Goal: Check status: Check status

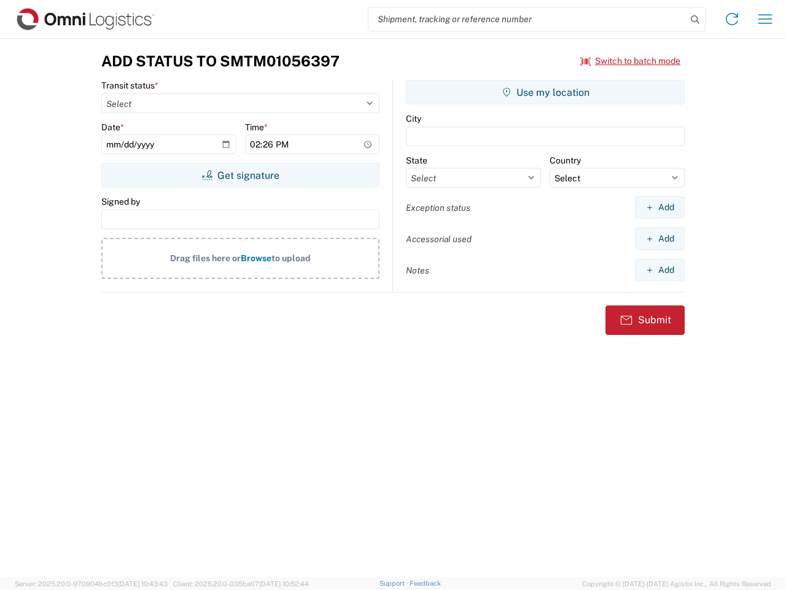
click at [528, 19] on input "search" at bounding box center [528, 18] width 318 height 23
click at [695, 20] on icon at bounding box center [695, 19] width 17 height 17
click at [732, 19] on icon at bounding box center [732, 19] width 20 height 20
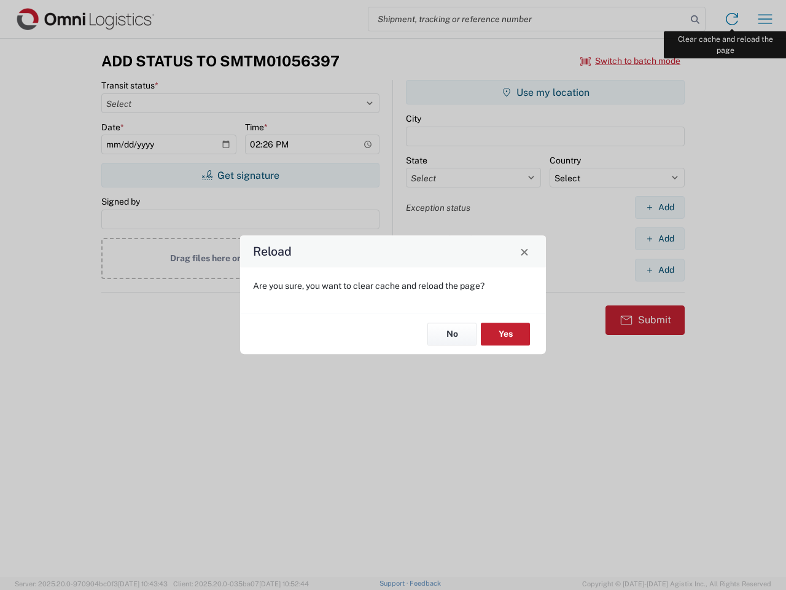
click at [765, 19] on div "Reload Are you sure, you want to clear cache and reload the page? No Yes" at bounding box center [393, 295] width 786 height 590
click at [631, 61] on div "Reload Are you sure, you want to clear cache and reload the page? No Yes" at bounding box center [393, 295] width 786 height 590
click at [240, 175] on div "Reload Are you sure, you want to clear cache and reload the page? No Yes" at bounding box center [393, 295] width 786 height 590
click at [545, 92] on div "Reload Are you sure, you want to clear cache and reload the page? No Yes" at bounding box center [393, 295] width 786 height 590
click at [660, 207] on div "Reload Are you sure, you want to clear cache and reload the page? No Yes" at bounding box center [393, 295] width 786 height 590
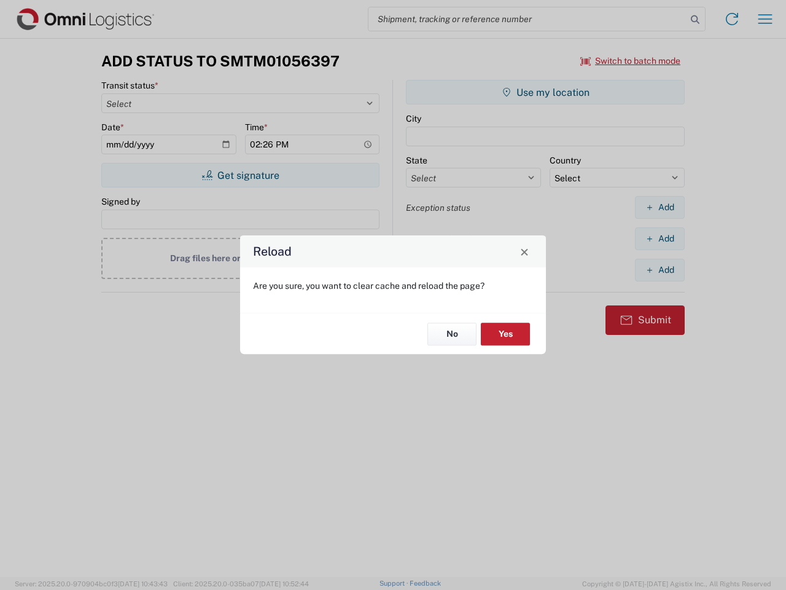
click at [660, 238] on div "Reload Are you sure, you want to clear cache and reload the page? No Yes" at bounding box center [393, 295] width 786 height 590
click at [660, 270] on div "Reload Are you sure, you want to clear cache and reload the page? No Yes" at bounding box center [393, 295] width 786 height 590
